Goal: Communication & Community: Answer question/provide support

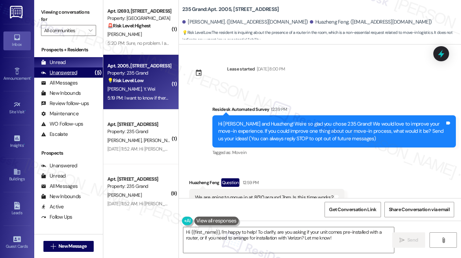
scroll to position [555, 0]
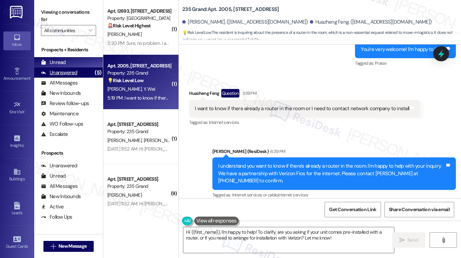
click at [85, 69] on div "Unanswered (5)" at bounding box center [68, 72] width 69 height 10
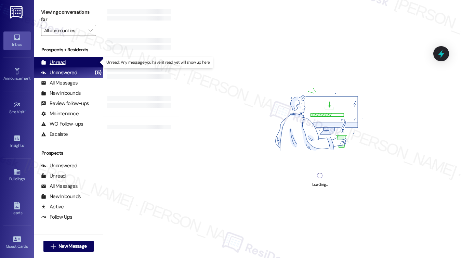
click at [70, 64] on div "Unread (0)" at bounding box center [68, 62] width 69 height 10
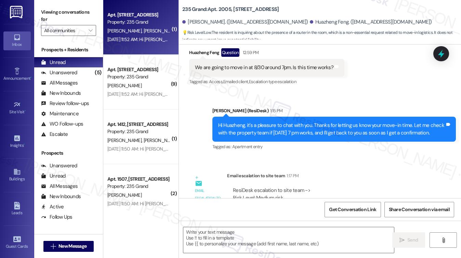
type textarea "Fetching suggested responses. Please feel free to read through the conversation…"
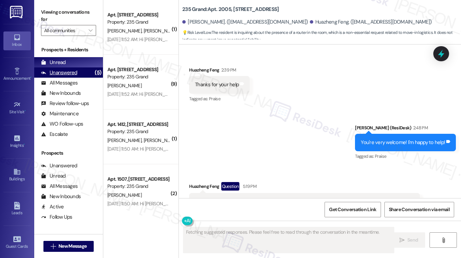
scroll to position [490, 0]
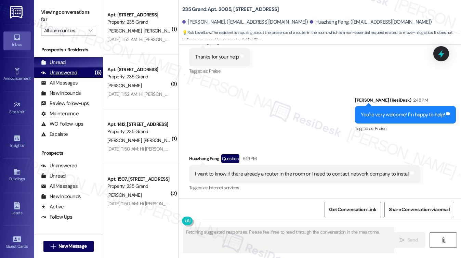
click at [68, 74] on div "Unanswered" at bounding box center [59, 72] width 36 height 7
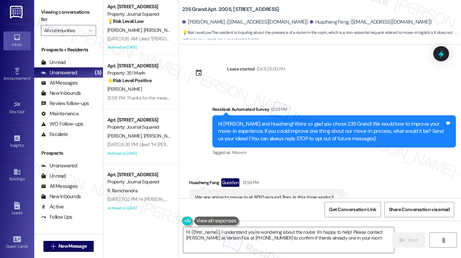
type textarea "Hi {{first_name}}, I understand you're wondering about the router. I'm happy to…"
